Goal: Task Accomplishment & Management: Manage account settings

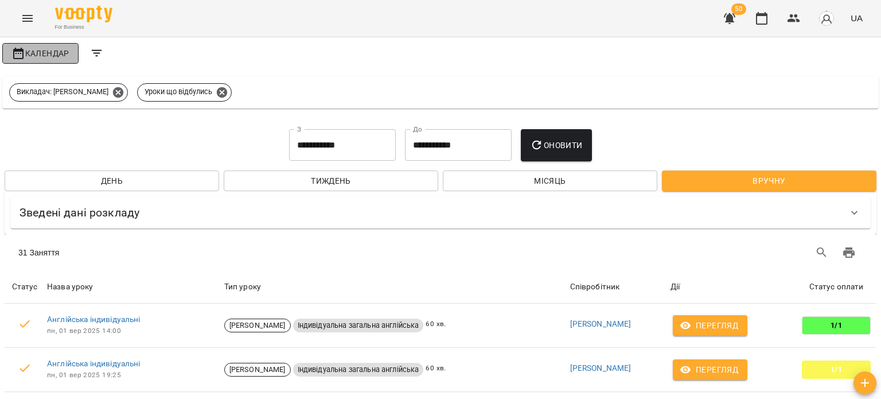
click at [28, 54] on span "Календар" at bounding box center [40, 53] width 58 height 14
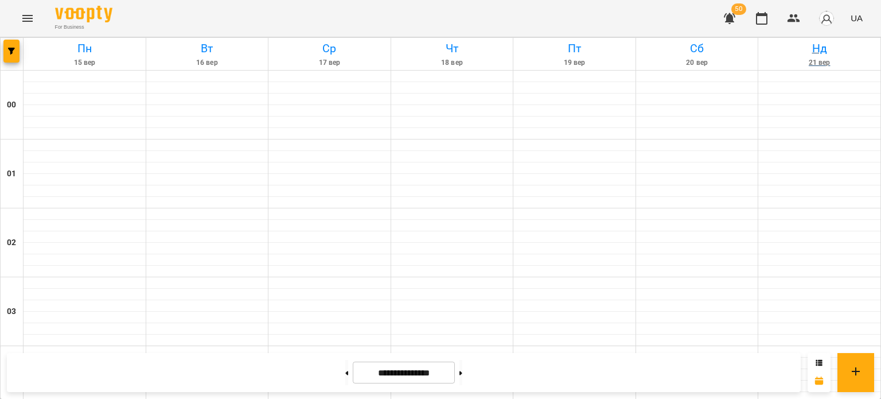
scroll to position [115, 0]
click at [737, 12] on span "50" at bounding box center [738, 8] width 15 height 11
click at [727, 17] on icon "button" at bounding box center [729, 18] width 11 height 11
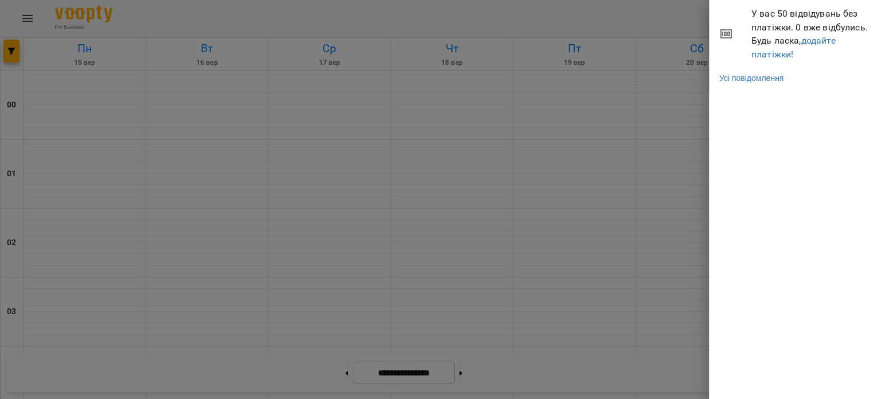
click at [658, 96] on div at bounding box center [440, 199] width 881 height 399
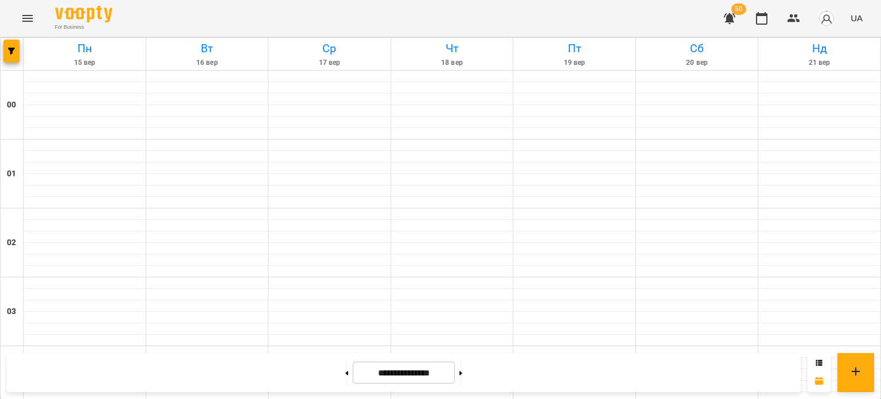
scroll to position [1032, 0]
click at [817, 363] on icon at bounding box center [819, 362] width 6 height 6
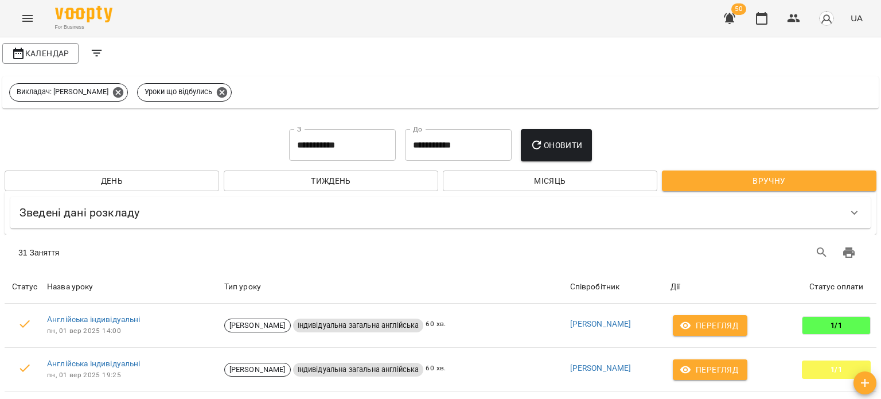
scroll to position [0, 0]
click at [24, 53] on icon "button" at bounding box center [18, 53] width 14 height 14
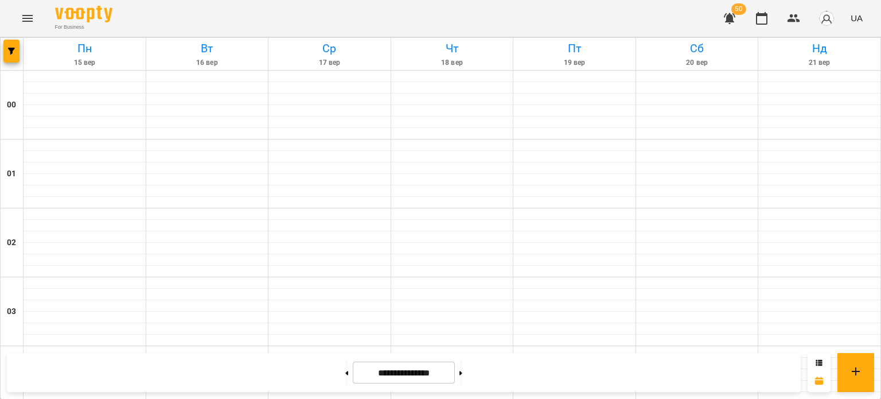
scroll to position [847, 0]
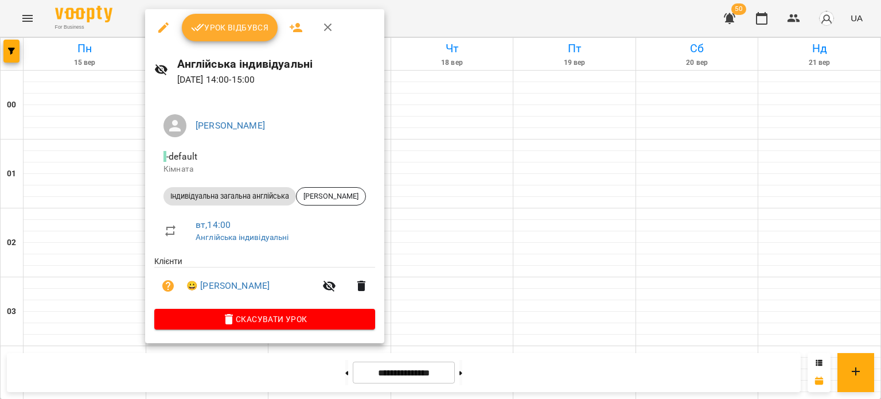
click at [255, 32] on span "Урок відбувся" at bounding box center [230, 28] width 78 height 14
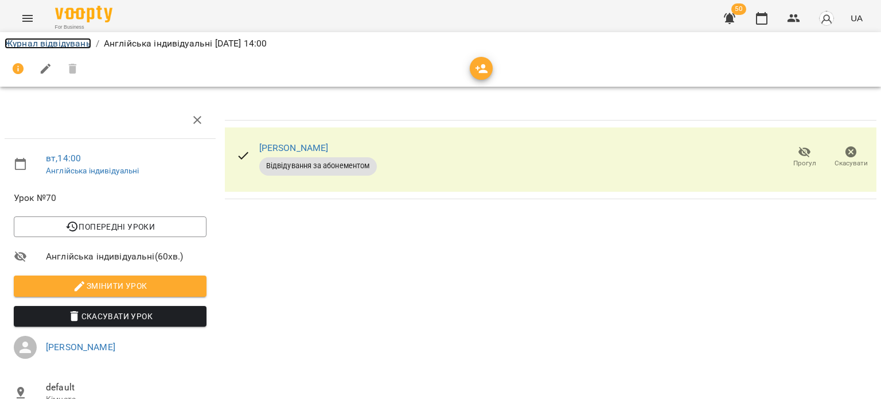
click at [83, 41] on link "Журнал відвідувань" at bounding box center [48, 43] width 87 height 11
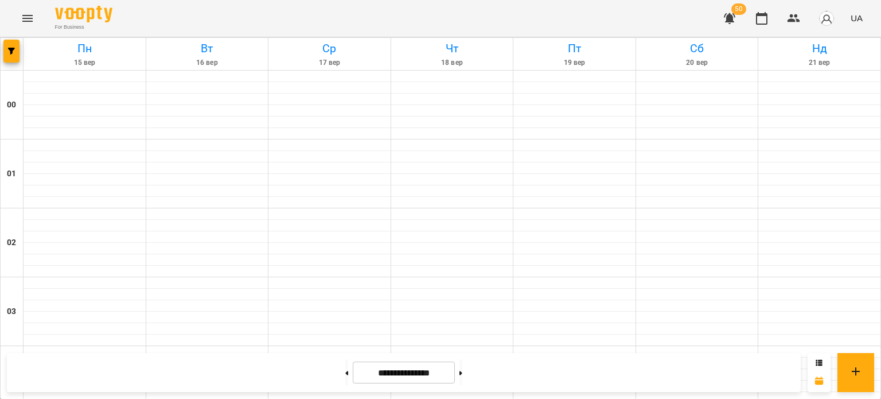
scroll to position [1306, 0]
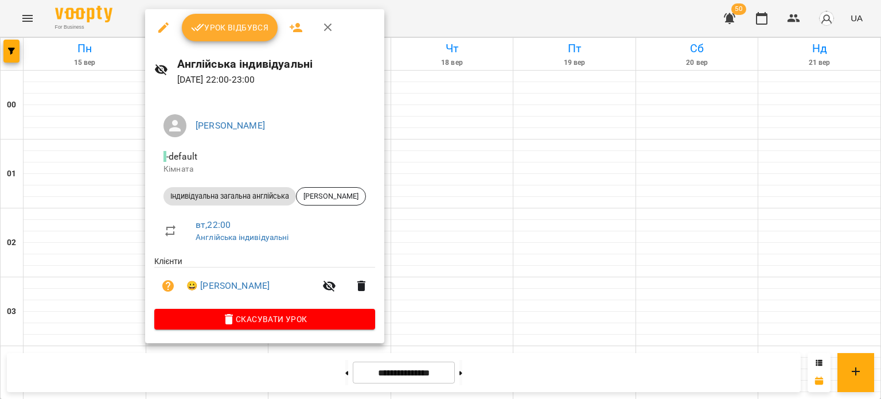
click at [216, 25] on span "Урок відбувся" at bounding box center [230, 28] width 78 height 14
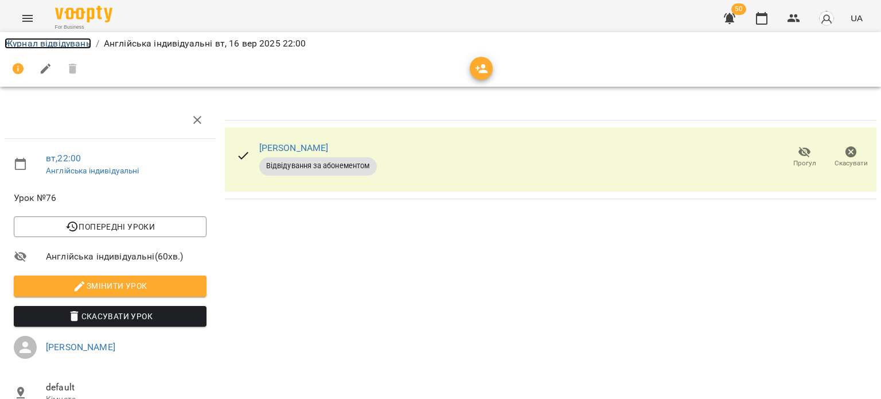
click at [60, 40] on link "Журнал відвідувань" at bounding box center [48, 43] width 87 height 11
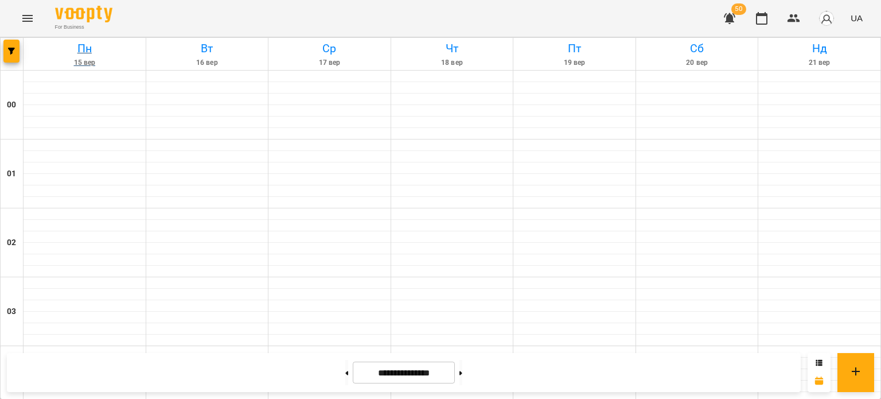
scroll to position [1019, 0]
